Goal: Information Seeking & Learning: Learn about a topic

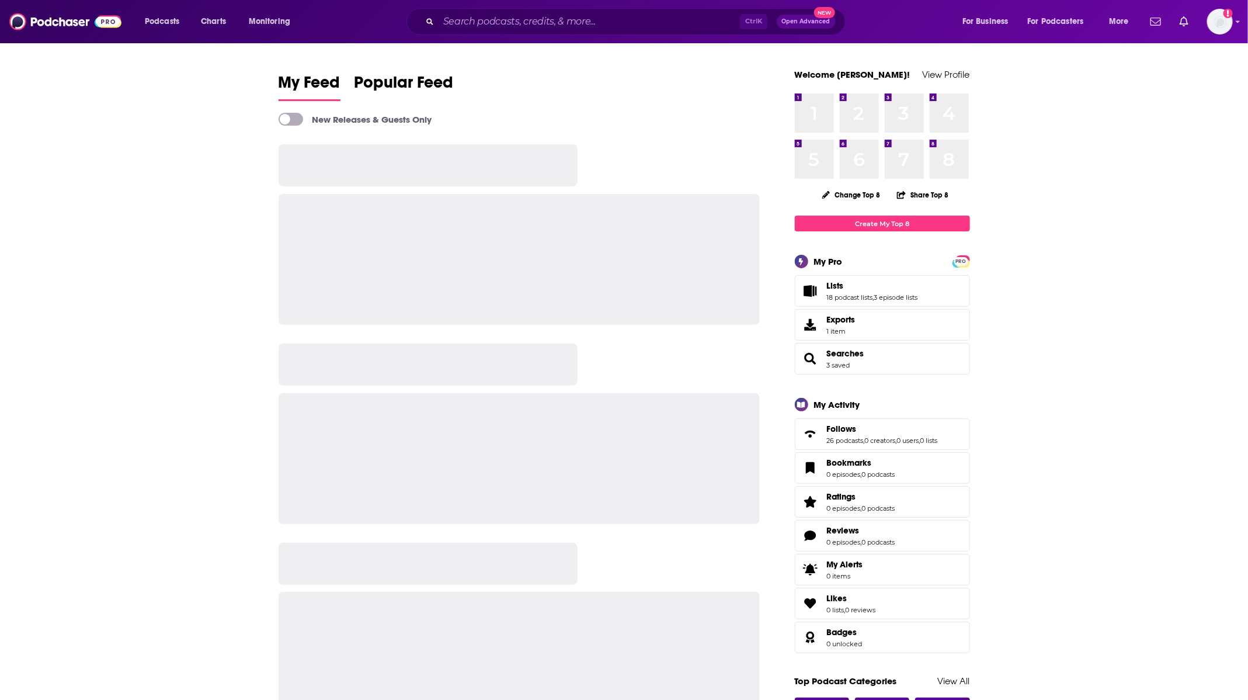
click at [831, 270] on div "PRO My Pro Lists 18 podcast lists , 3 episode lists Exports 1 item Searches 3 s…" at bounding box center [882, 315] width 175 height 120
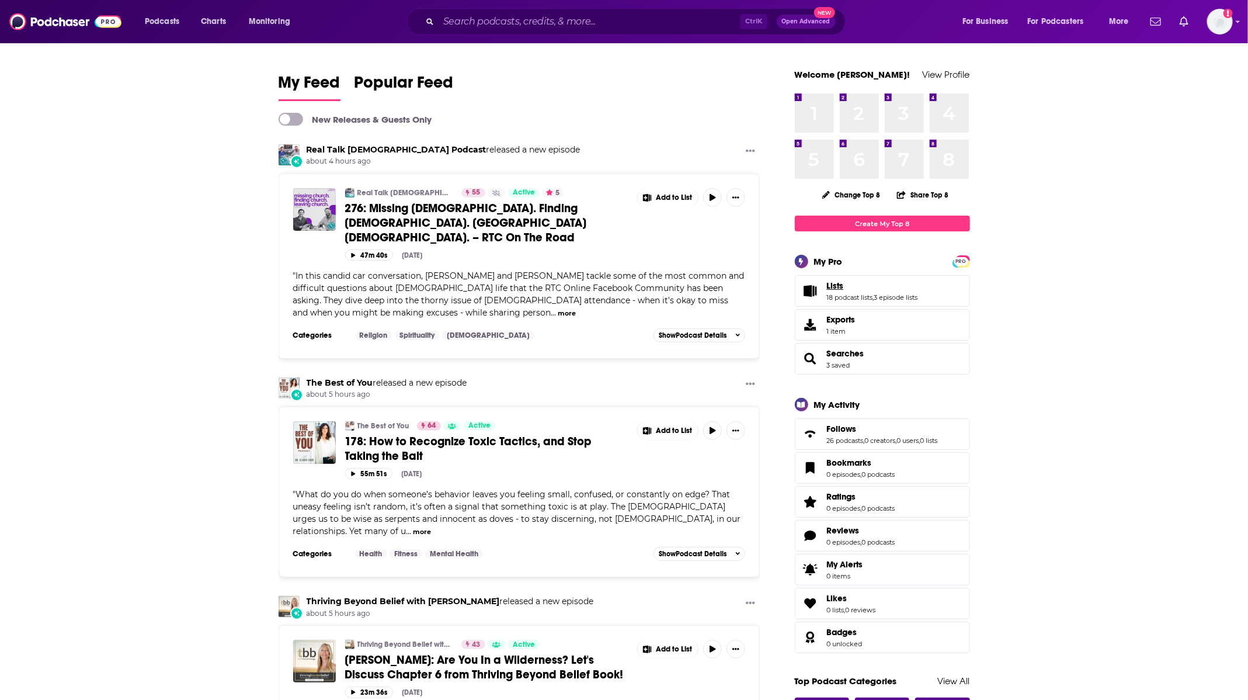
click at [835, 284] on span "Lists" at bounding box center [835, 285] width 17 height 11
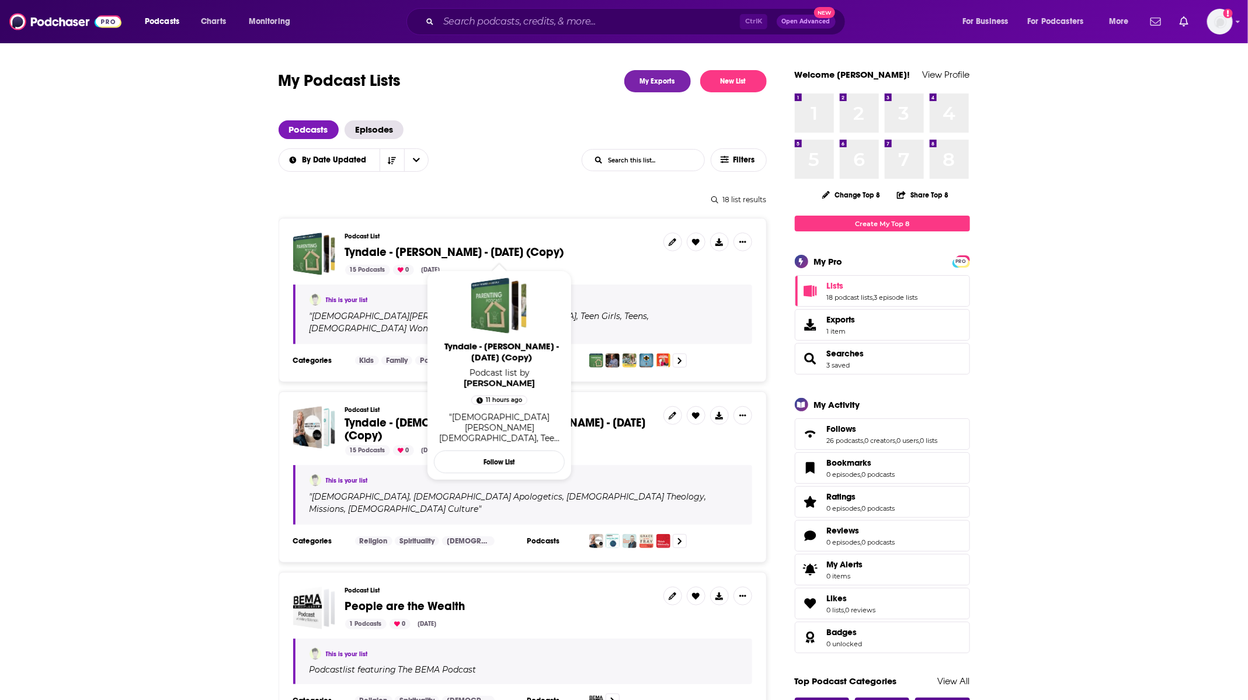
click at [489, 248] on span "Tyndale - [PERSON_NAME] - [DATE] (Copy)" at bounding box center [454, 252] width 219 height 15
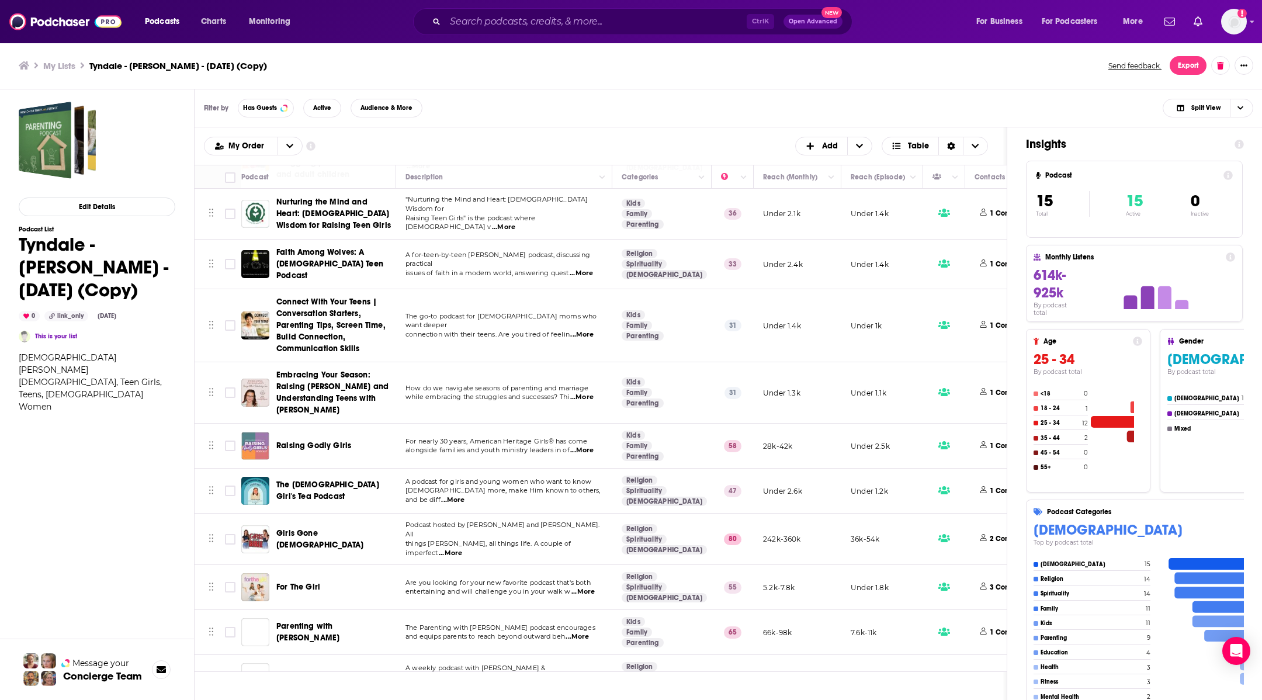
scroll to position [272, 0]
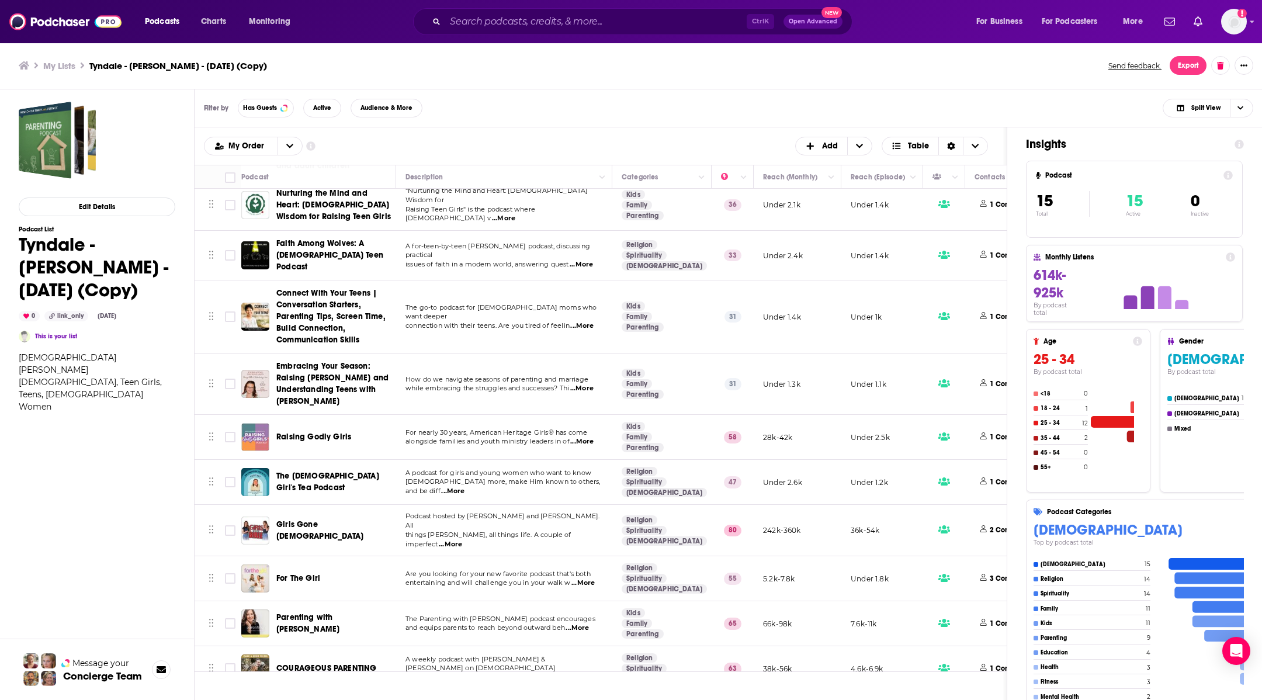
click at [1079, 71] on ul "My Lists Tyndale - [PERSON_NAME] - [DATE] (Copy)" at bounding box center [557, 65] width 1076 height 11
click at [1065, 75] on div "My Lists Tyndale - [PERSON_NAME] - [DATE] (Copy) Send feedback. Export" at bounding box center [631, 65] width 1262 height 47
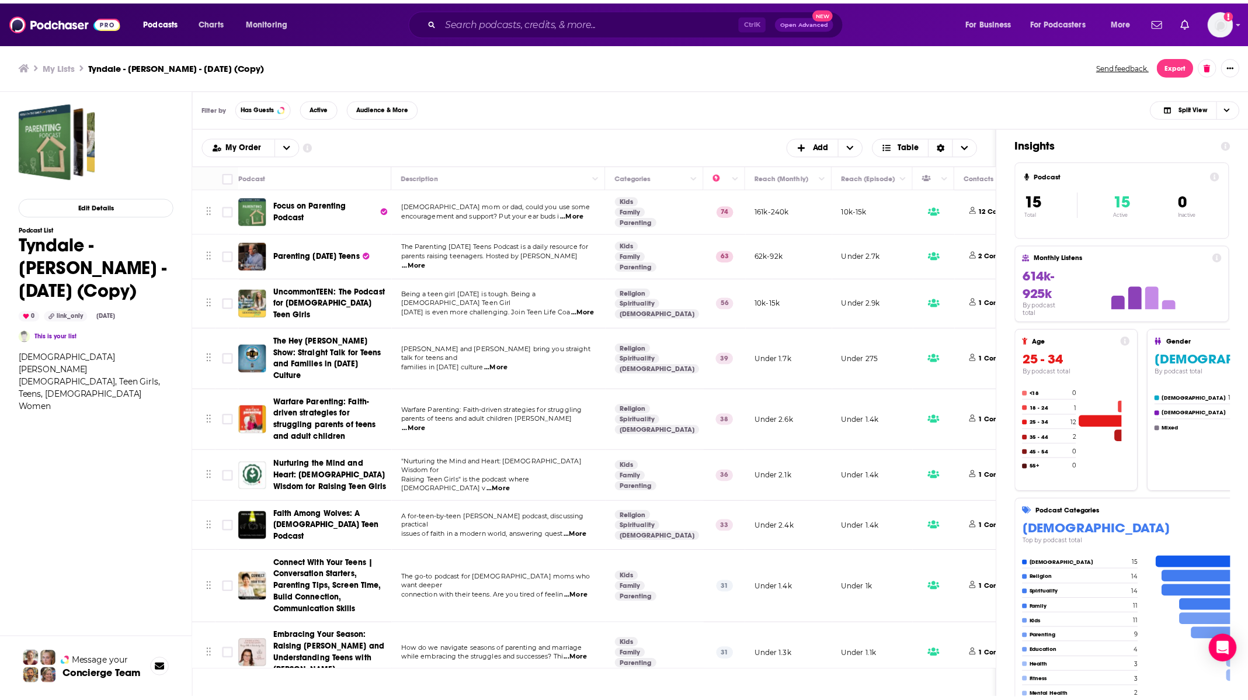
scroll to position [0, 0]
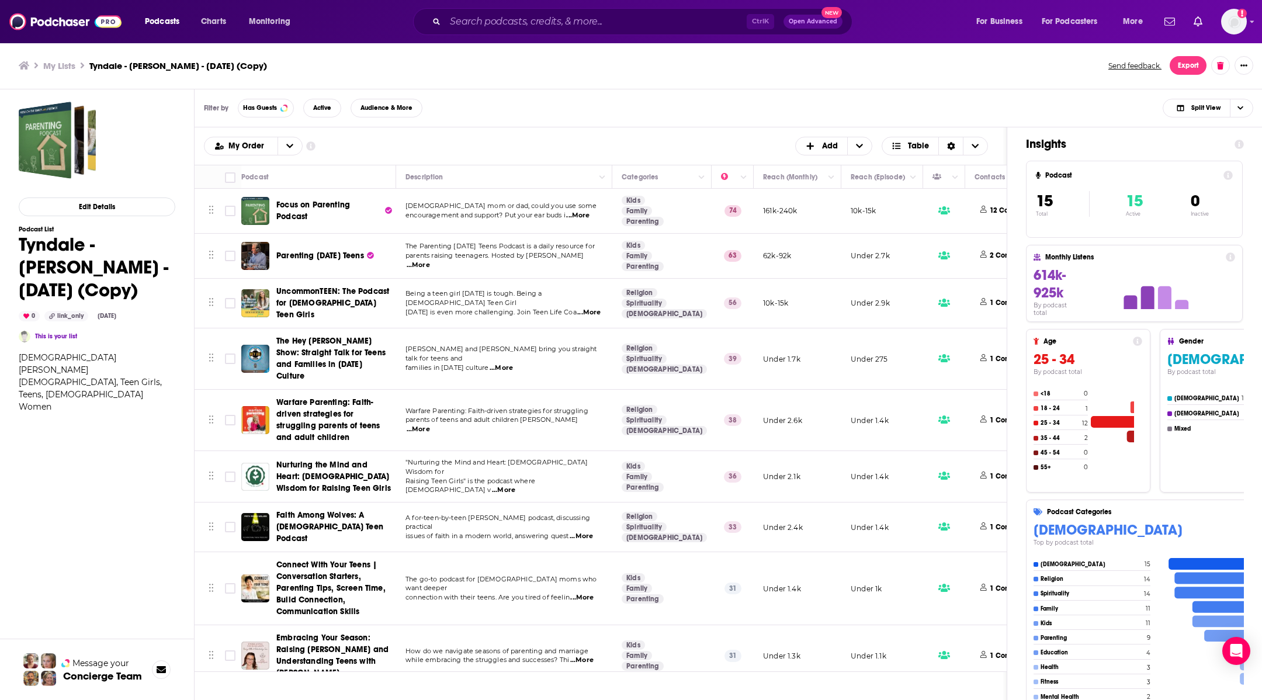
click at [342, 307] on span "UncommonTEEN: The Podcast for [DEMOGRAPHIC_DATA] Teen Girls" at bounding box center [332, 302] width 113 height 33
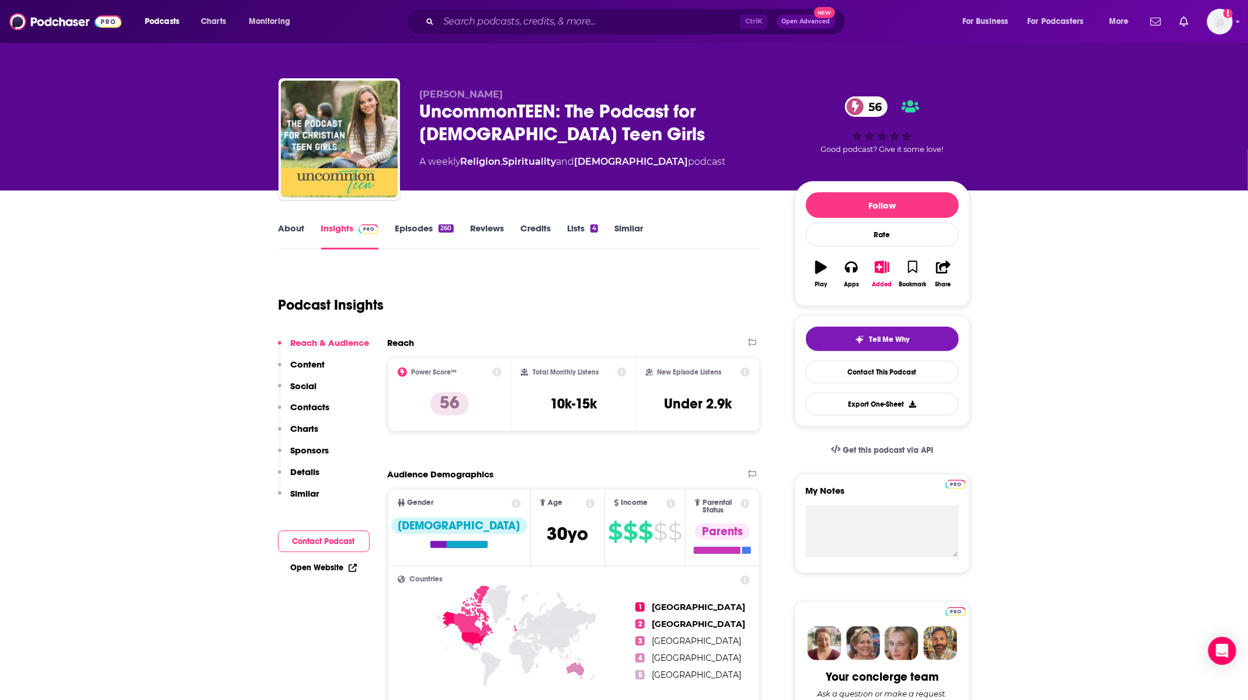
click at [431, 233] on link "Episodes 260" at bounding box center [424, 236] width 58 height 27
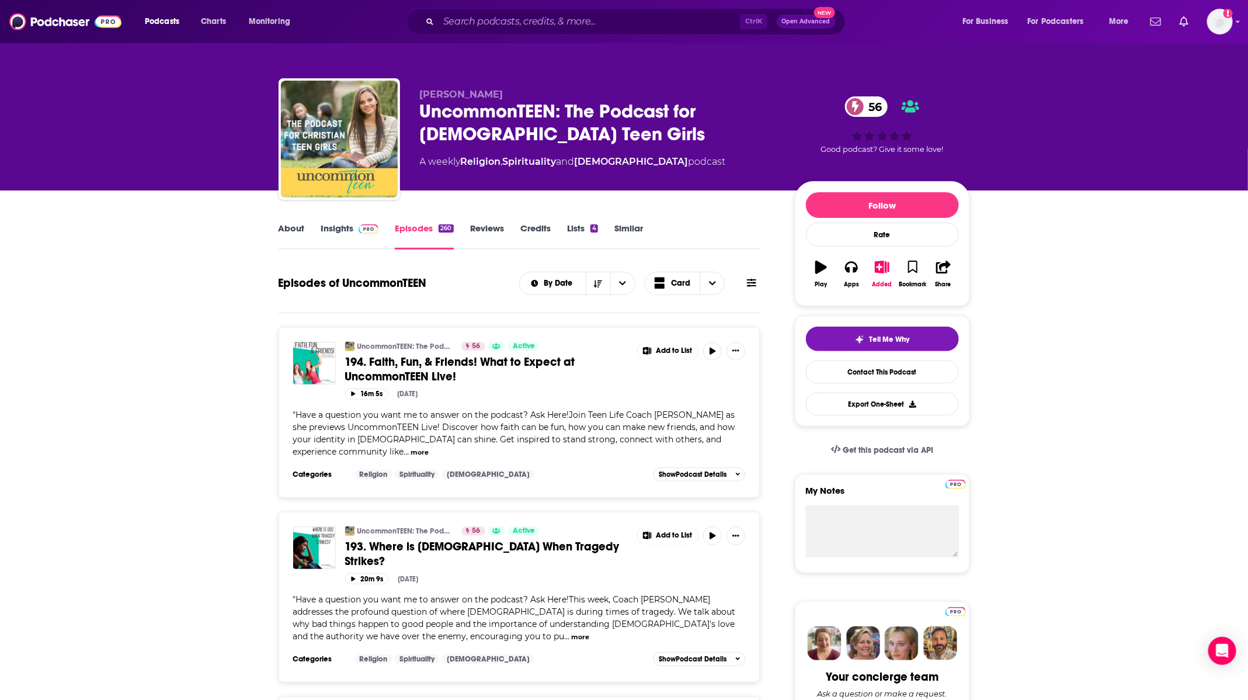
click at [352, 229] on link "Insights" at bounding box center [350, 236] width 58 height 27
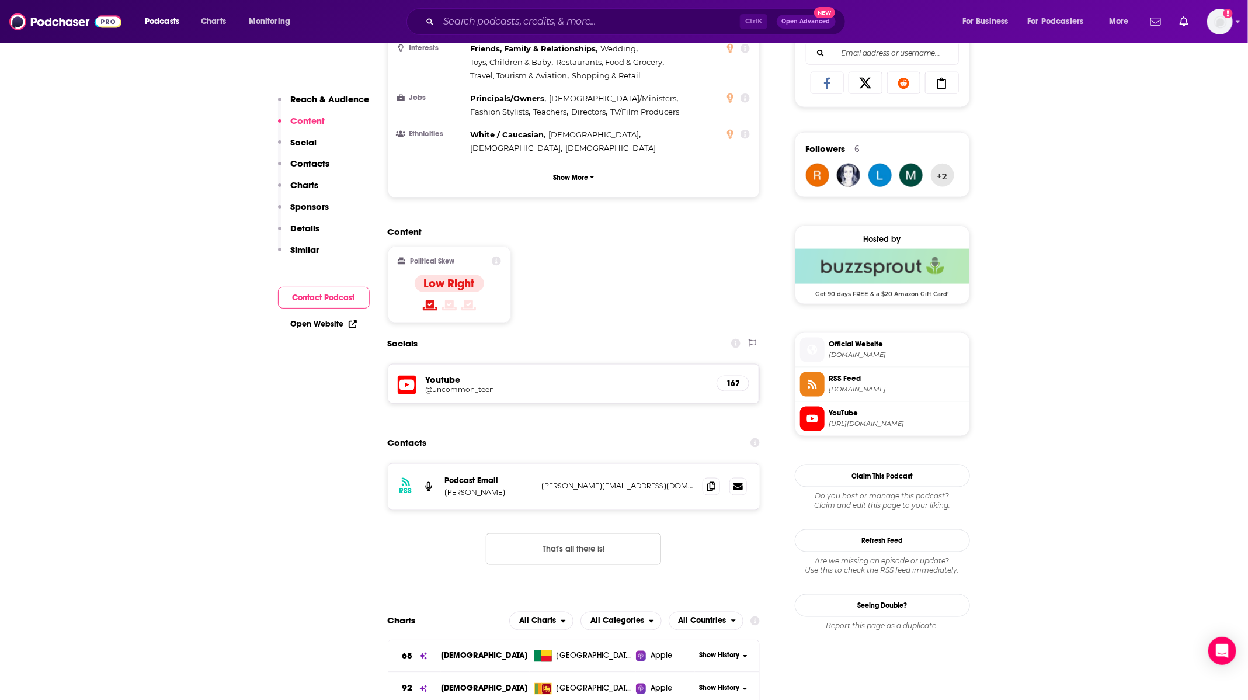
scroll to position [788, 0]
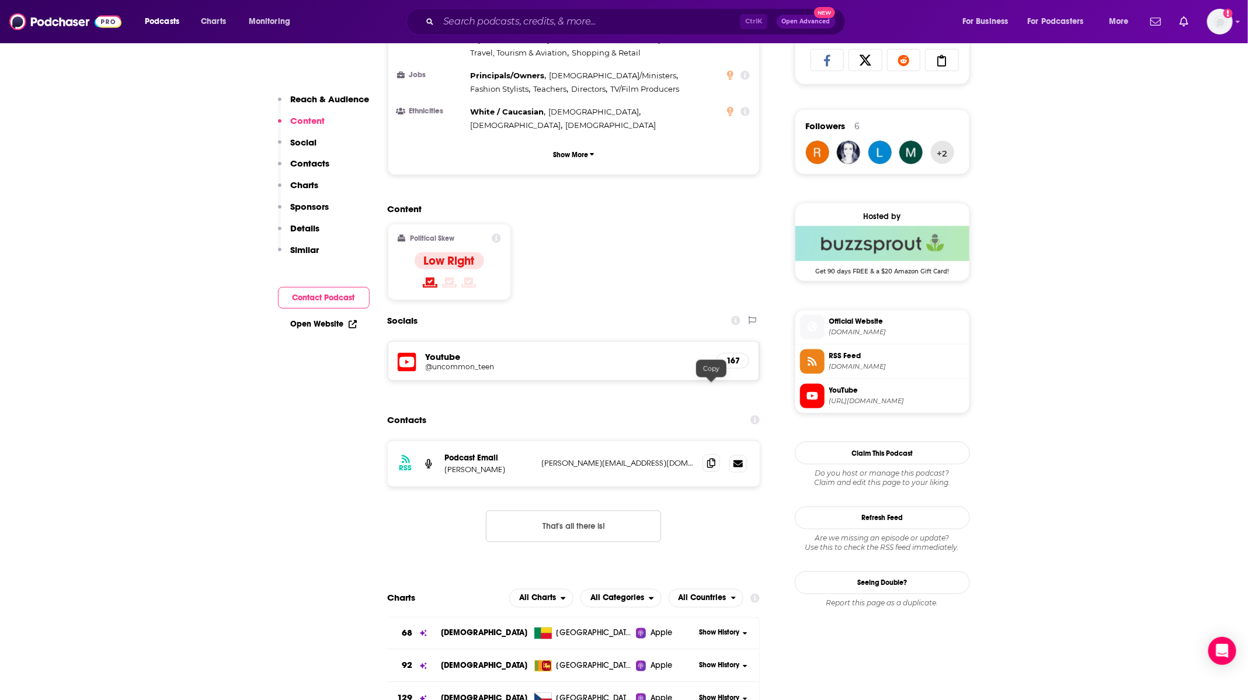
click at [711, 458] on icon at bounding box center [711, 462] width 8 height 9
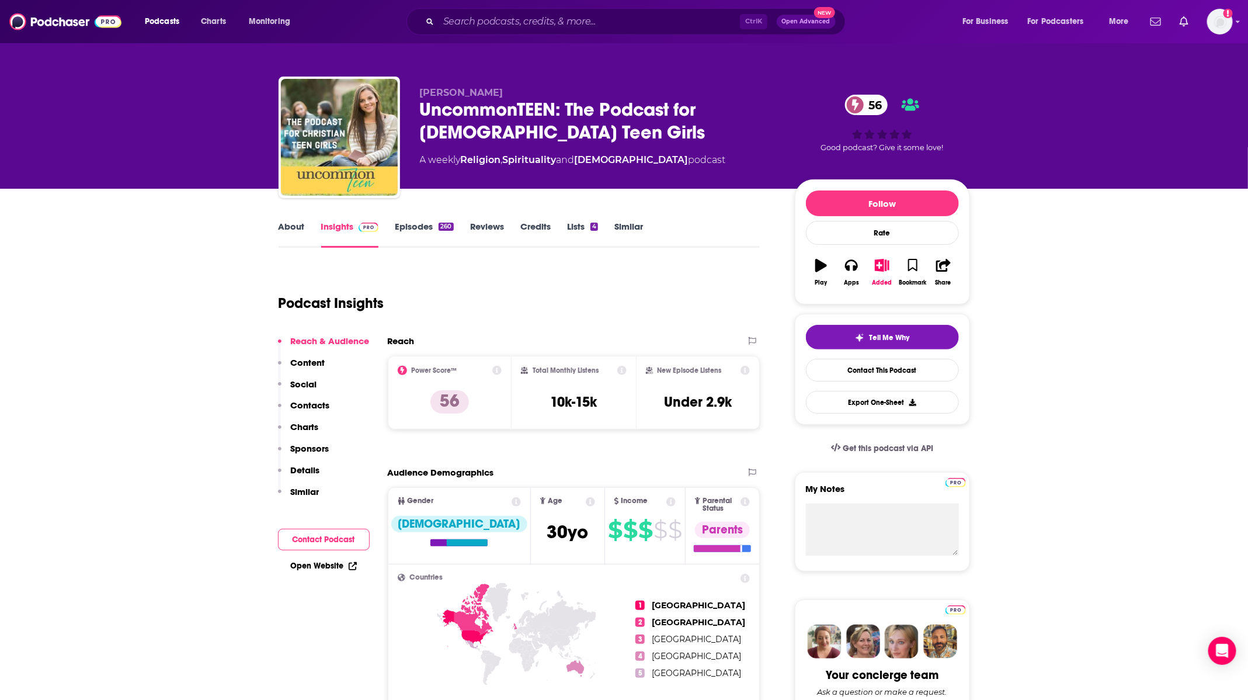
scroll to position [0, 0]
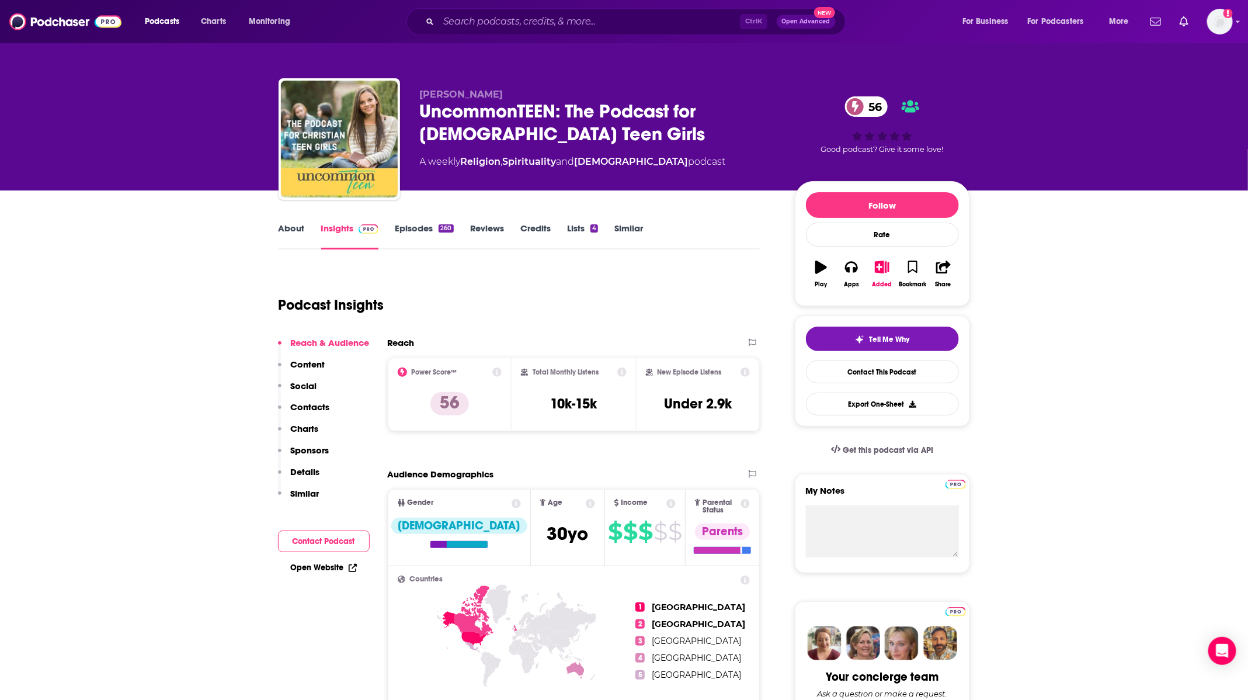
click at [289, 228] on link "About" at bounding box center [292, 236] width 26 height 27
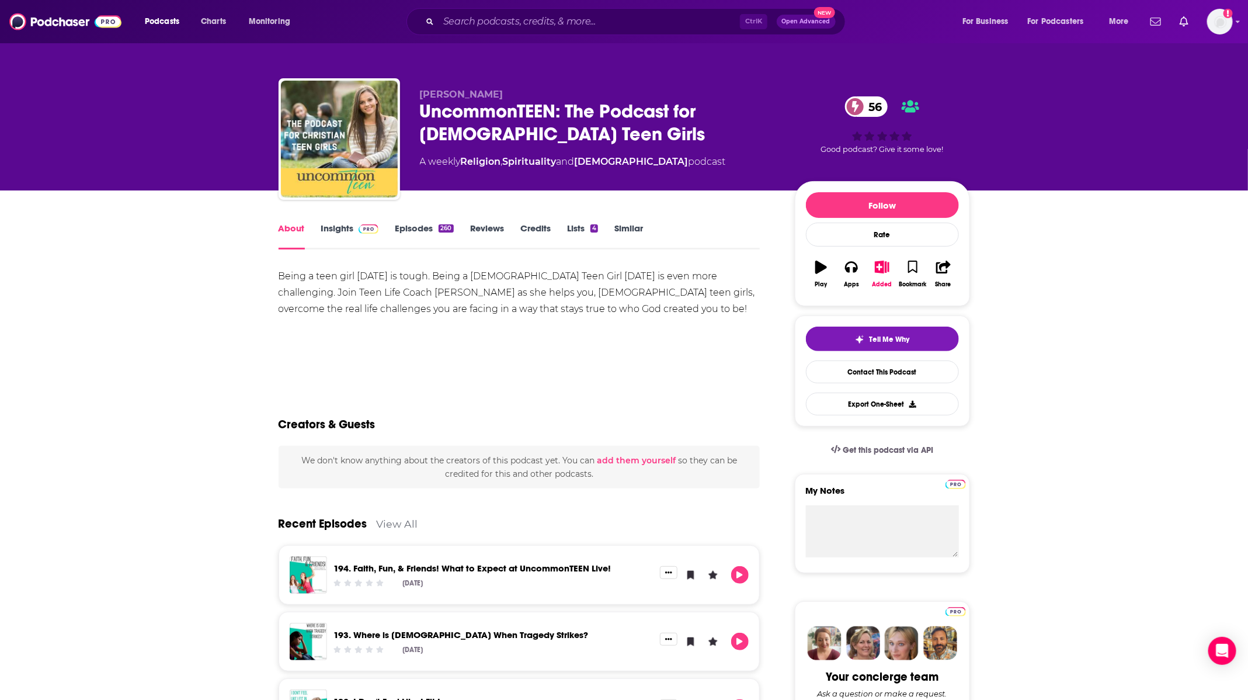
click at [422, 241] on link "Episodes 260" at bounding box center [424, 236] width 58 height 27
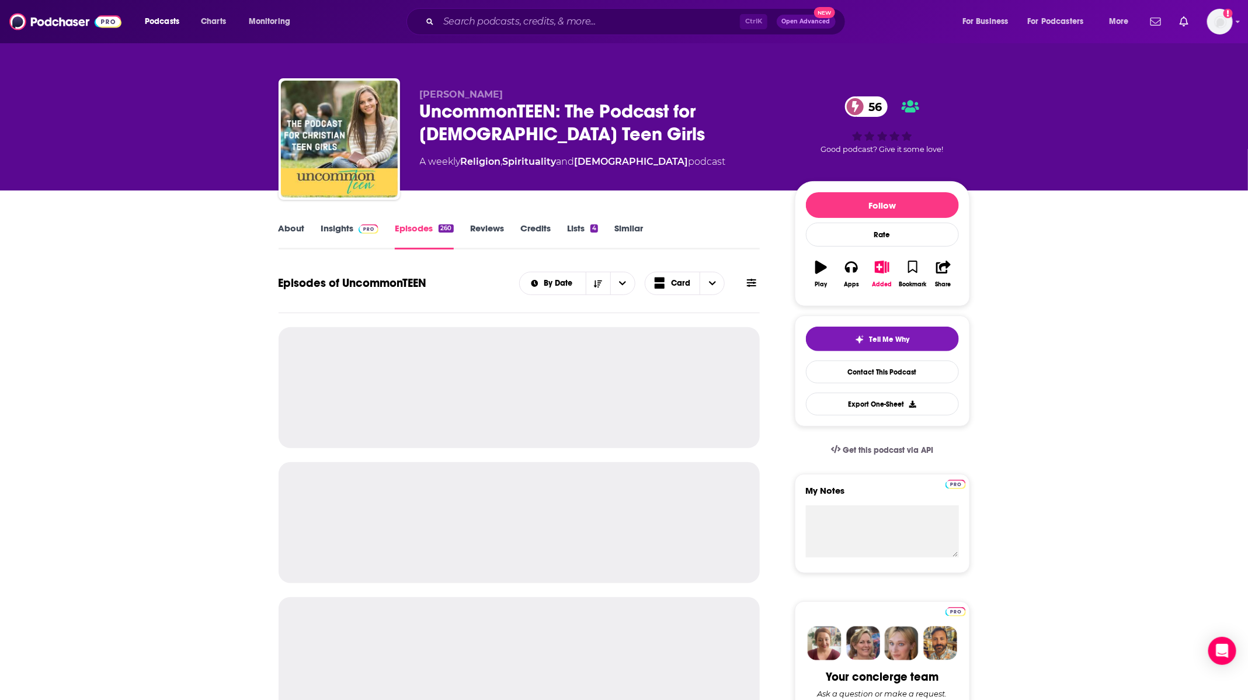
click at [358, 237] on link "Insights" at bounding box center [350, 236] width 58 height 27
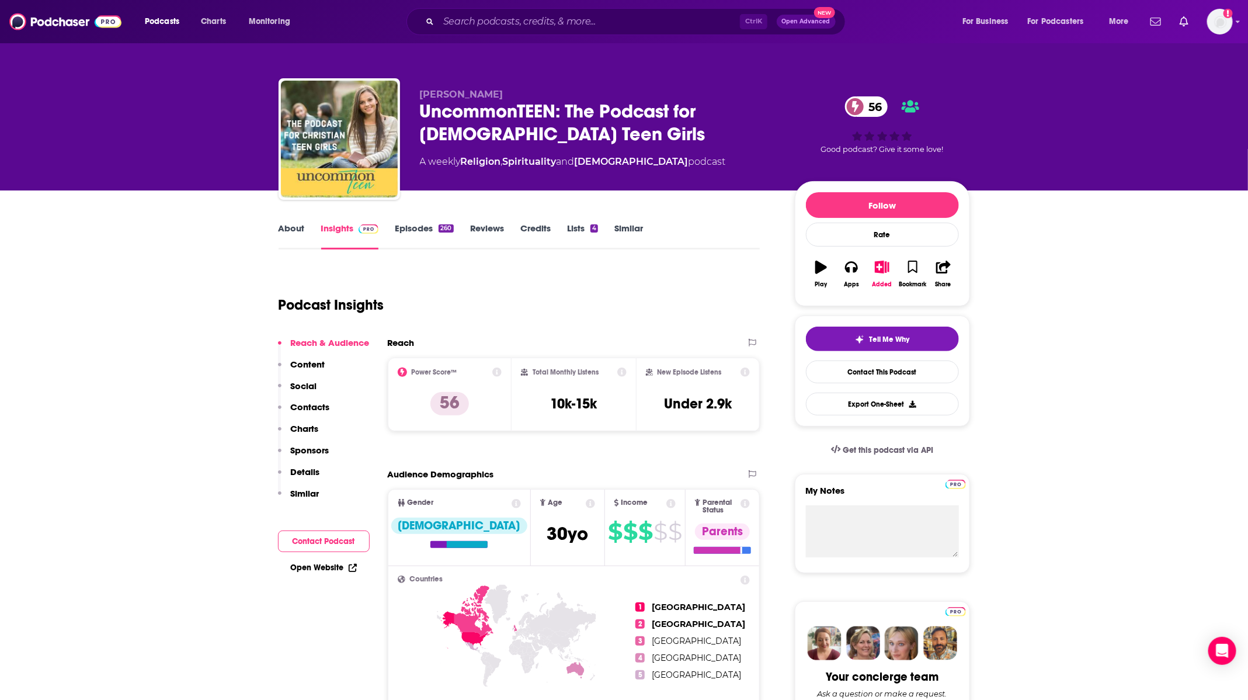
drag, startPoint x: 358, startPoint y: 237, endPoint x: 301, endPoint y: 224, distance: 58.1
click at [301, 224] on link "About" at bounding box center [292, 236] width 26 height 27
